Goal: Task Accomplishment & Management: Manage account settings

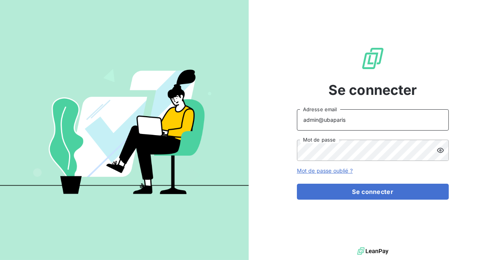
click at [361, 120] on input "admin@ubaparis" at bounding box center [373, 119] width 152 height 21
type input "admin@baromatic"
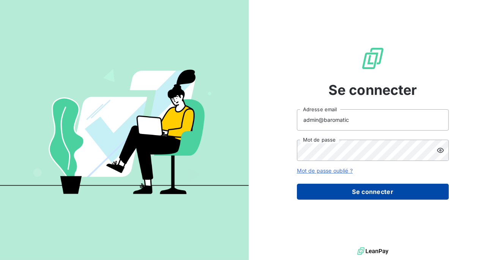
click at [346, 189] on button "Se connecter" at bounding box center [373, 192] width 152 height 16
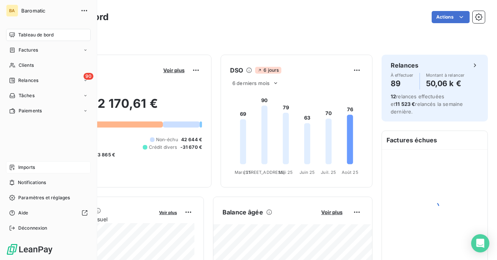
click at [33, 166] on span "Imports" at bounding box center [26, 167] width 17 height 7
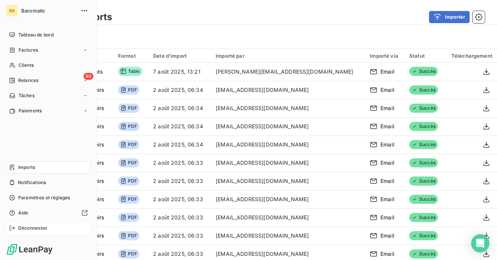
click at [31, 224] on div "Déconnexion" at bounding box center [48, 228] width 85 height 12
